Goal: Navigation & Orientation: Find specific page/section

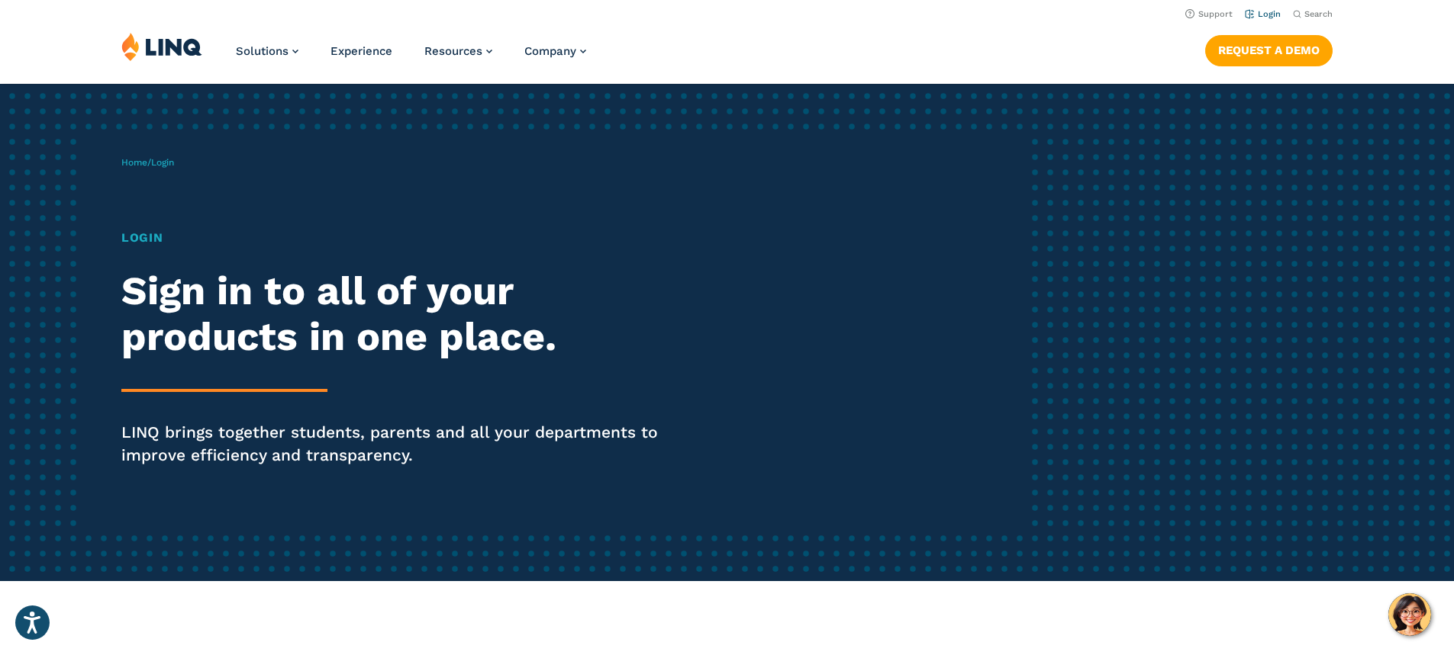
click at [1258, 8] on li "Login" at bounding box center [1263, 13] width 36 height 17
click at [1258, 11] on link "Login" at bounding box center [1263, 14] width 36 height 10
click at [1253, 14] on link "Login" at bounding box center [1263, 14] width 36 height 10
click at [31, 624] on icon "Open accessiBe: accessibility options, statement and help" at bounding box center [32, 622] width 18 height 24
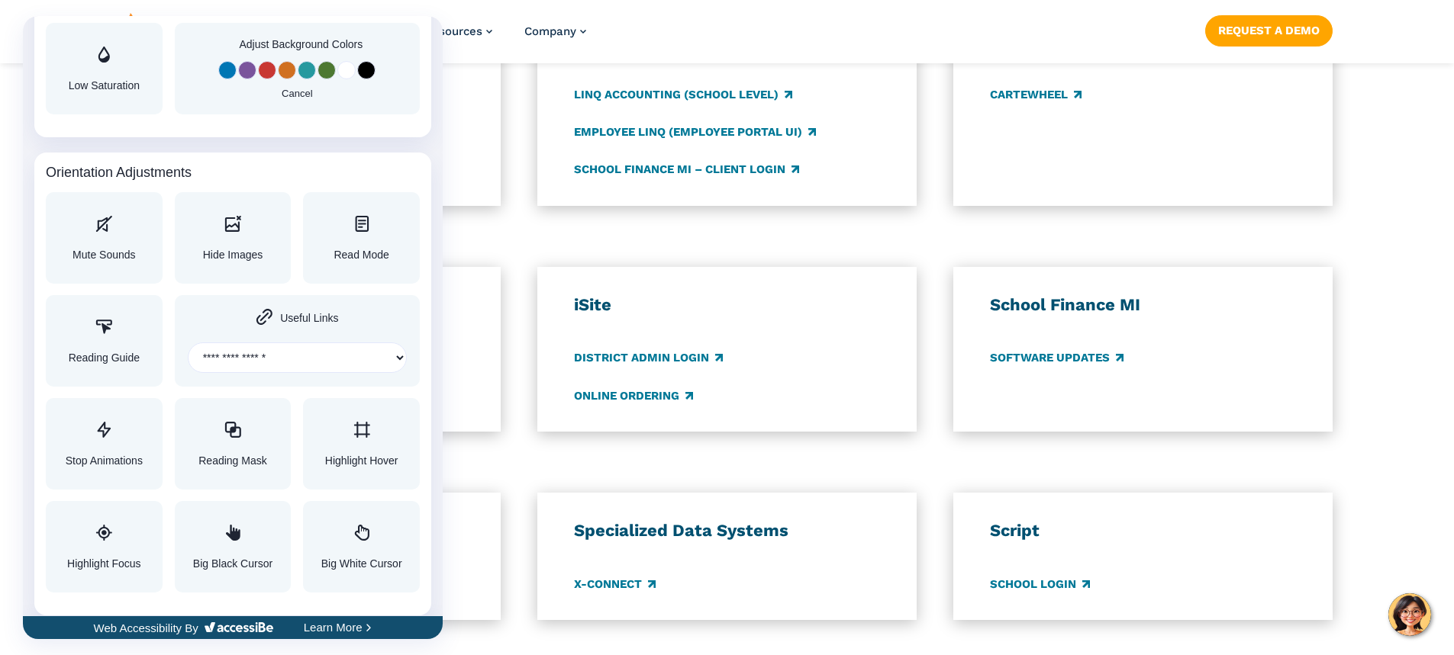
scroll to position [1565, 0]
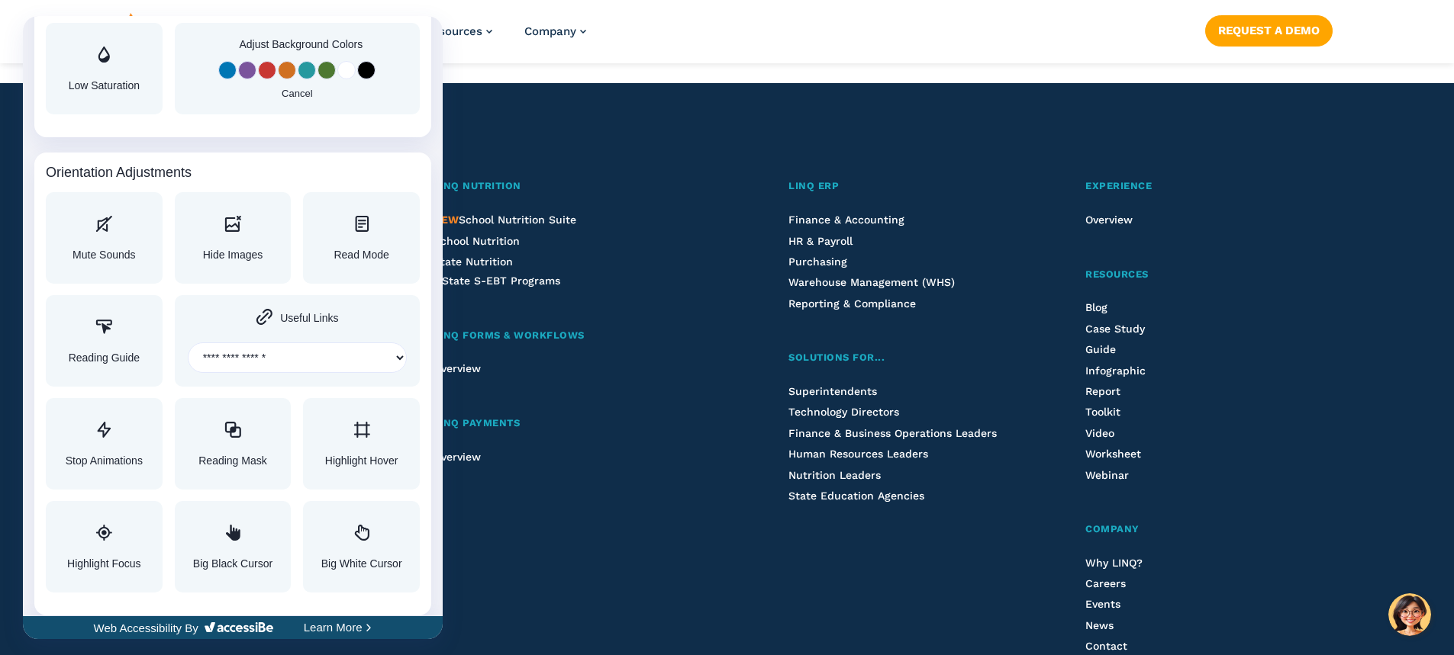
click at [669, 417] on div at bounding box center [727, 327] width 1454 height 655
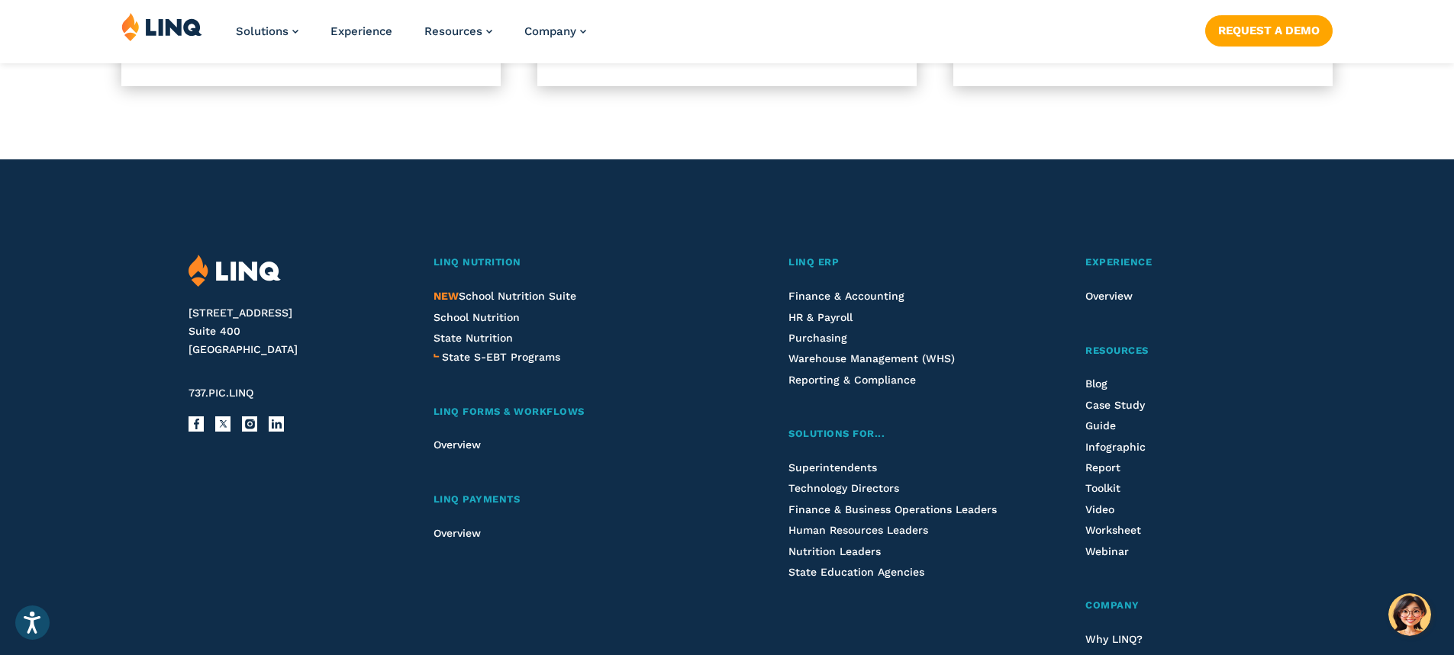
scroll to position [1107, 0]
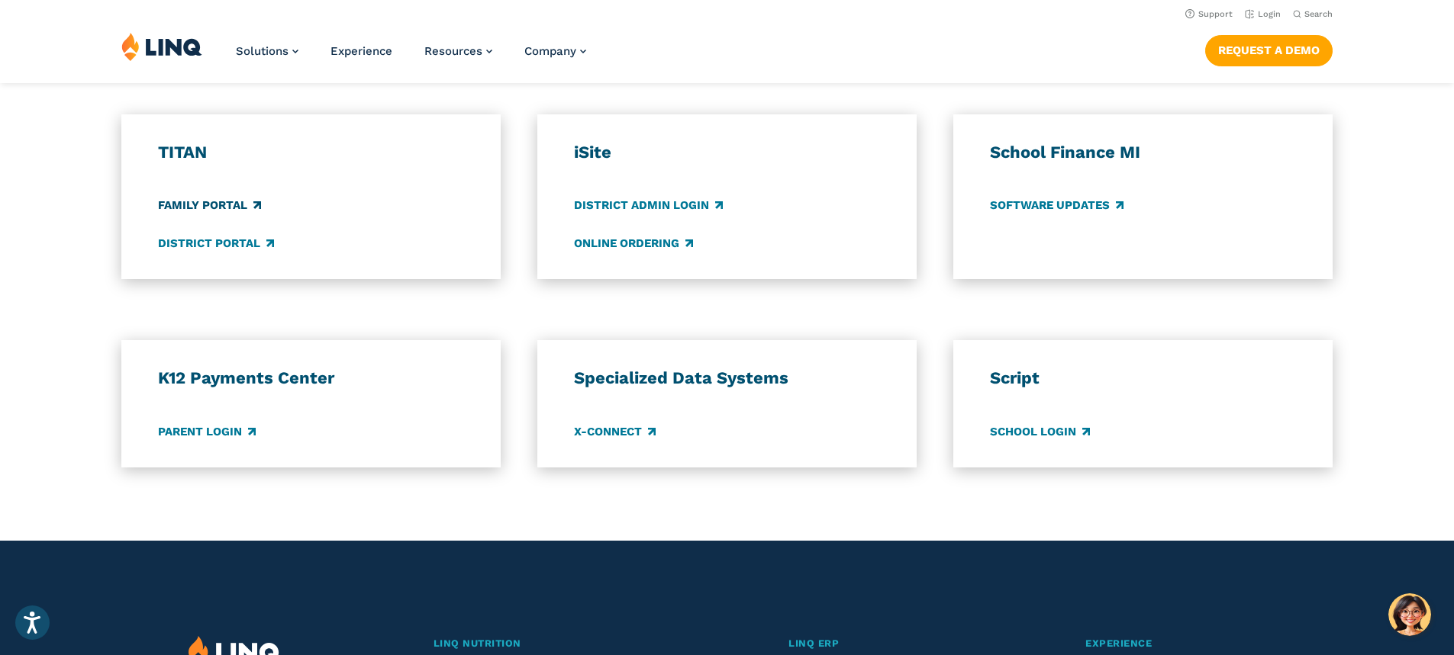
click at [227, 208] on link "Family Portal" at bounding box center [209, 206] width 103 height 17
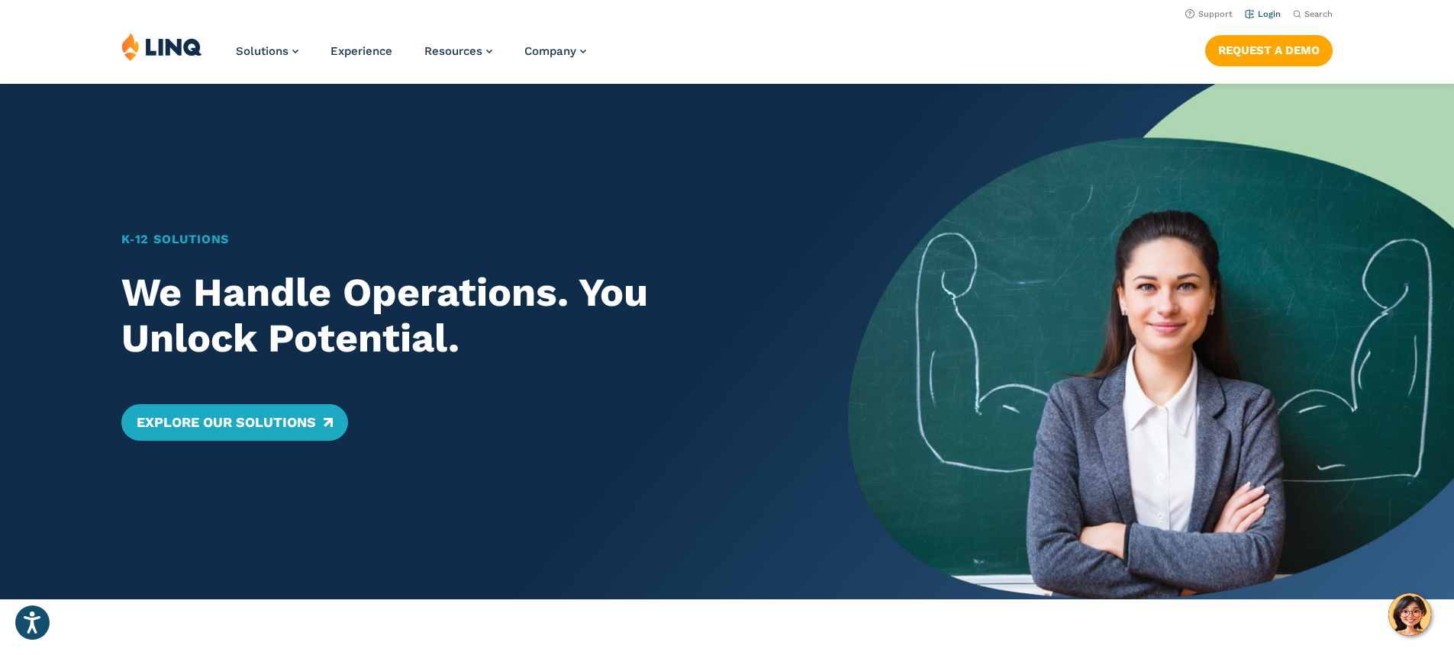
click at [1262, 15] on link "Login" at bounding box center [1263, 14] width 36 height 10
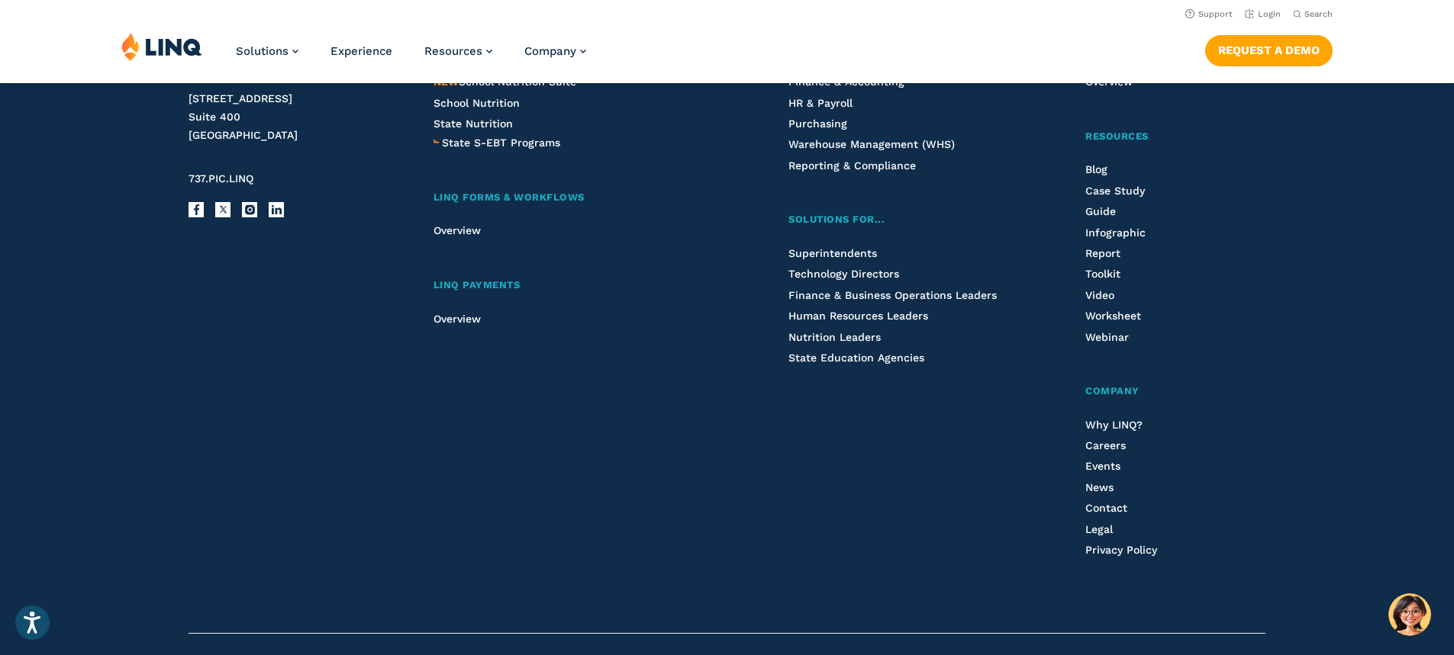
scroll to position [1627, 0]
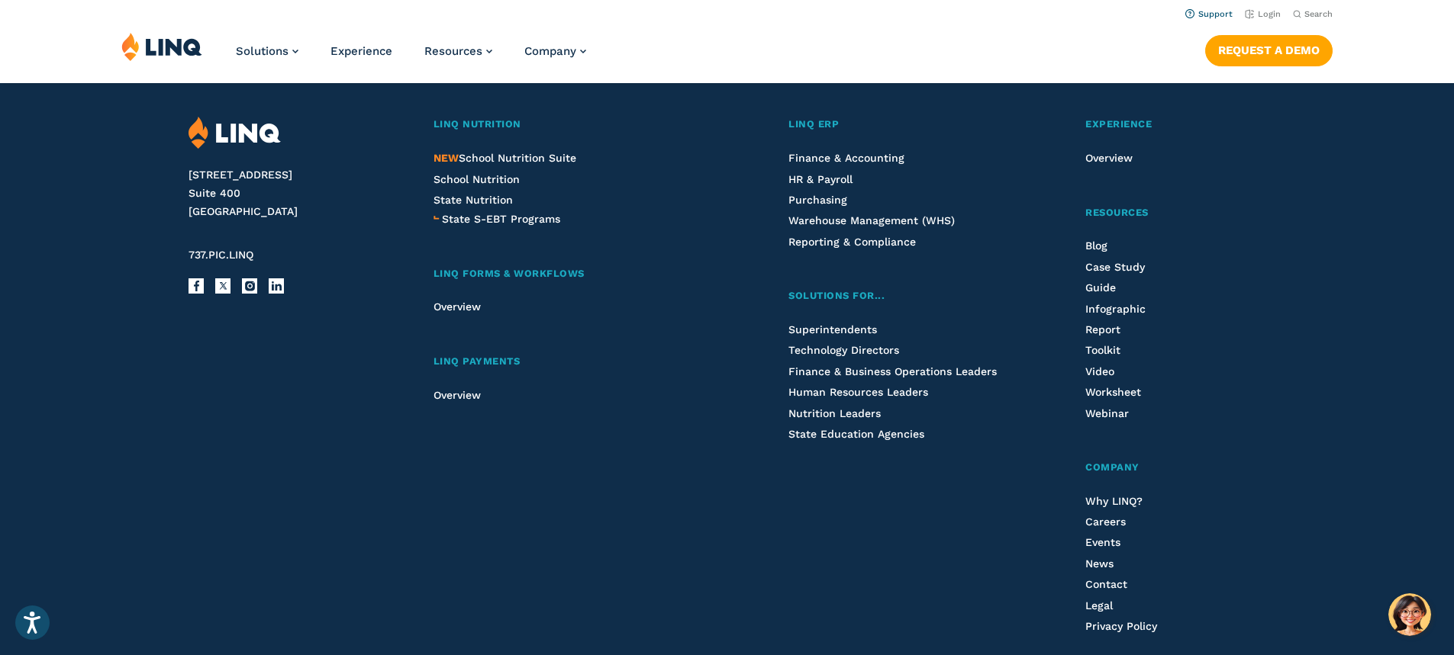
click at [1204, 14] on link "Support" at bounding box center [1208, 14] width 47 height 10
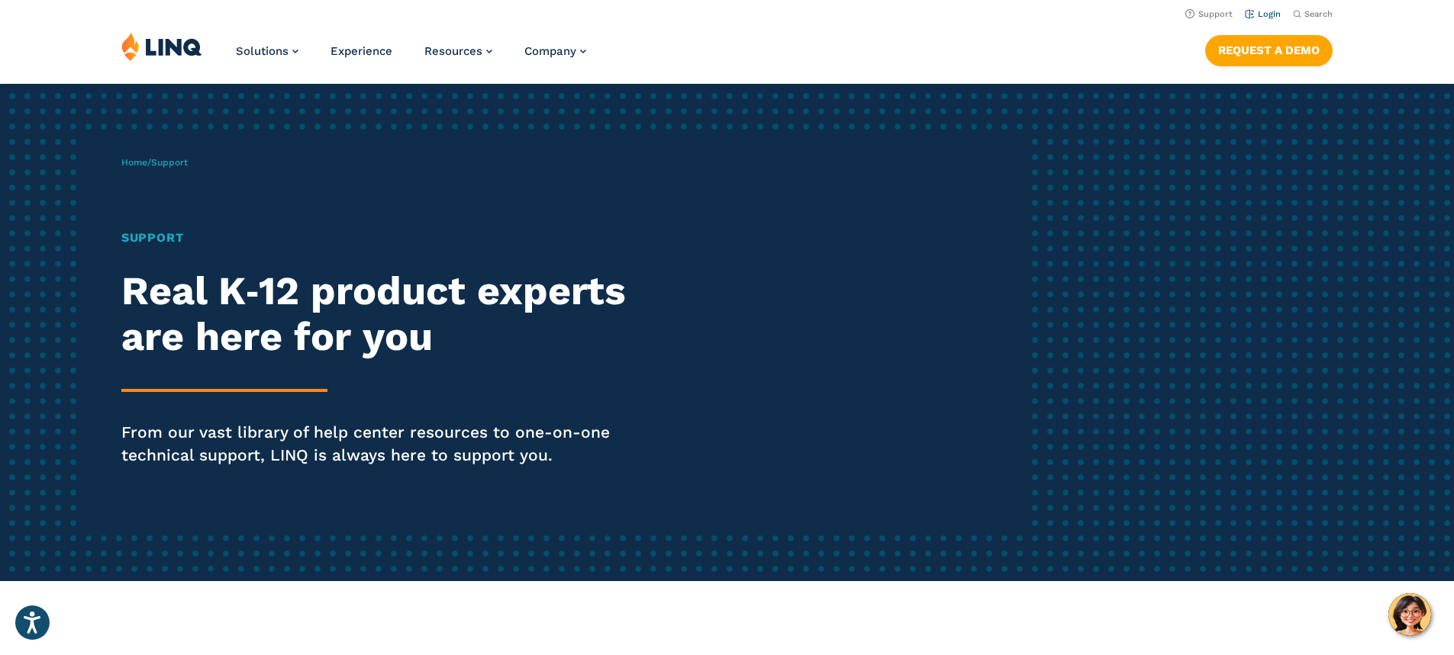
click at [1267, 14] on link "Login" at bounding box center [1263, 14] width 36 height 10
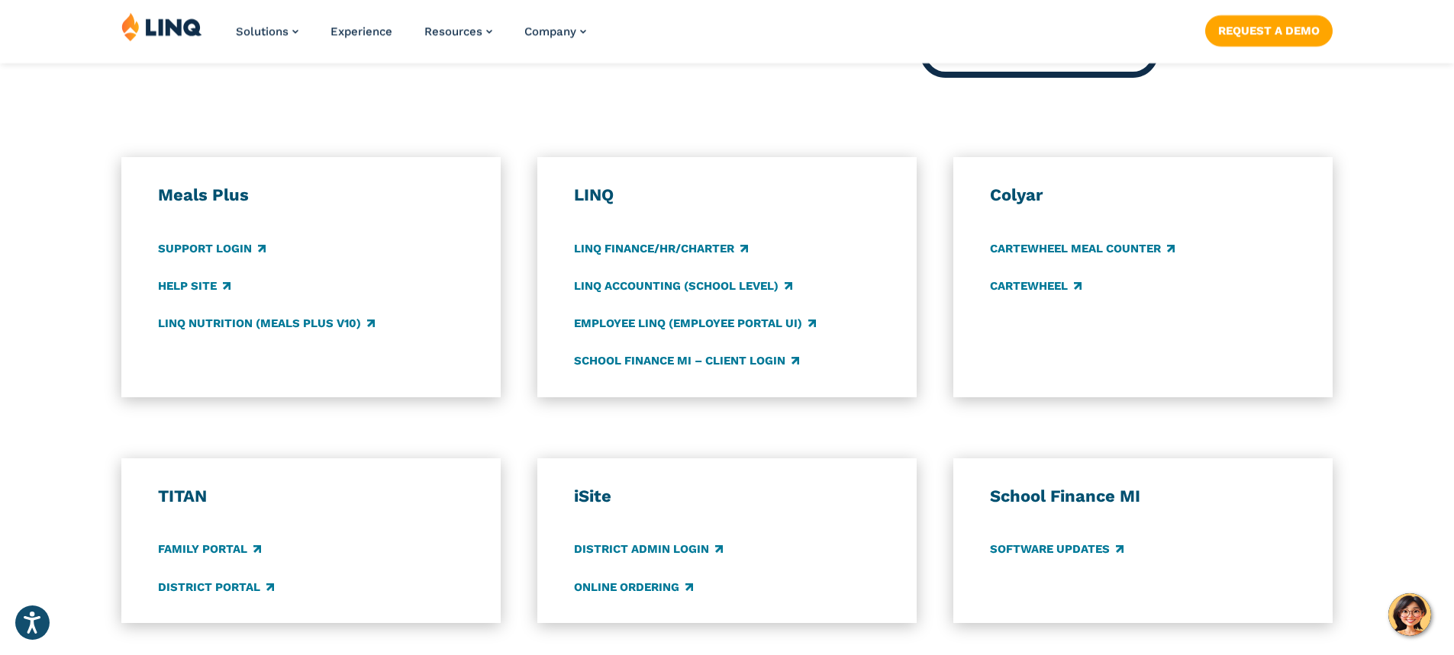
scroll to position [839, 0]
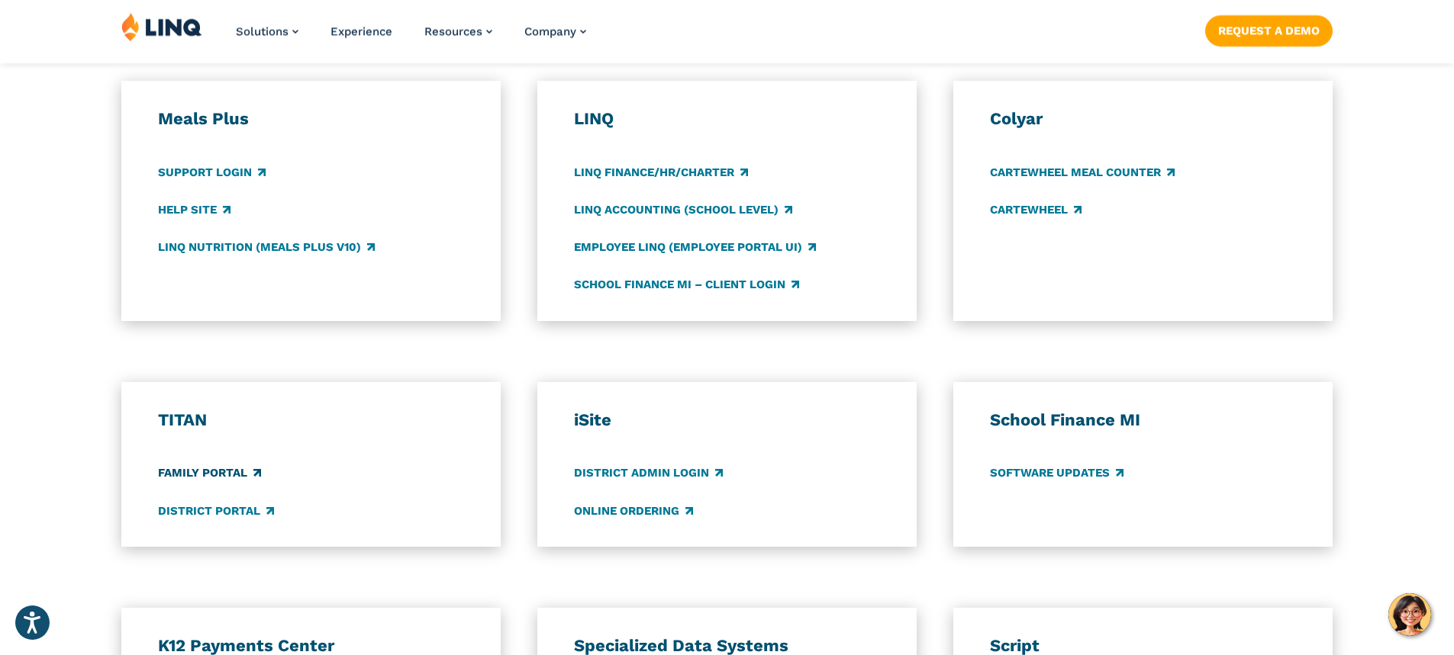
click at [211, 476] on link "Family Portal" at bounding box center [209, 473] width 103 height 17
